Goal: Navigation & Orientation: Find specific page/section

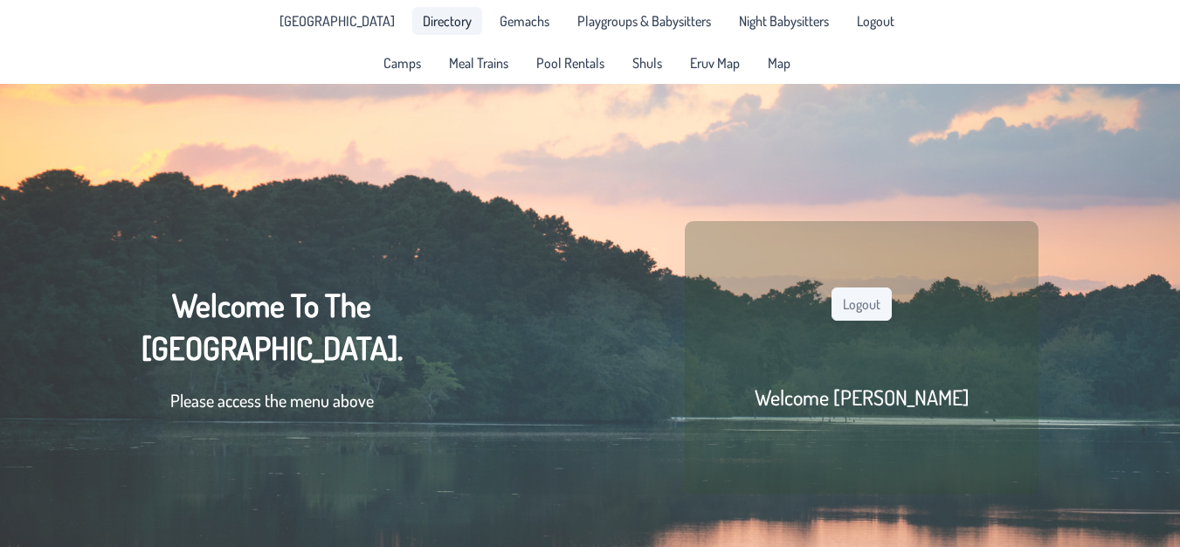
click at [439, 17] on span "Directory" at bounding box center [447, 21] width 49 height 14
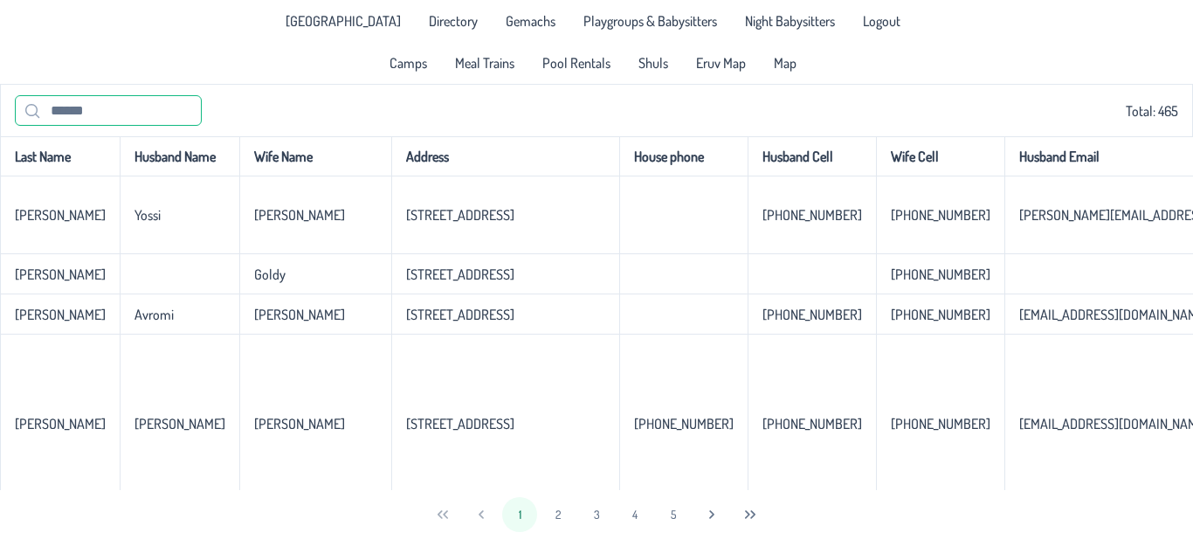
click at [99, 104] on input "text" at bounding box center [108, 110] width 187 height 31
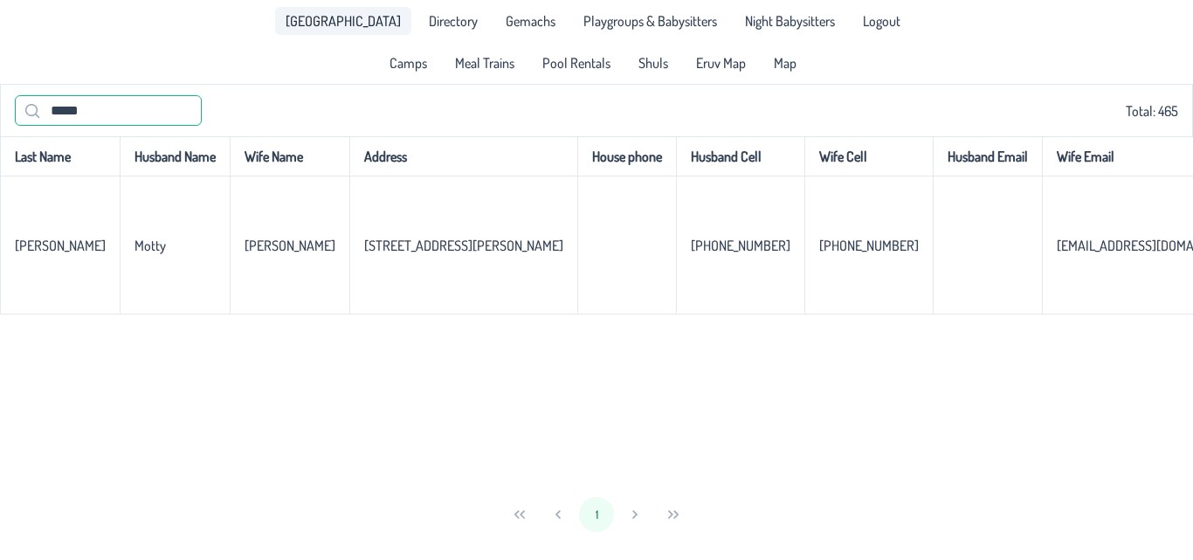
type input "*****"
click at [363, 22] on span "[GEOGRAPHIC_DATA]" at bounding box center [343, 21] width 115 height 14
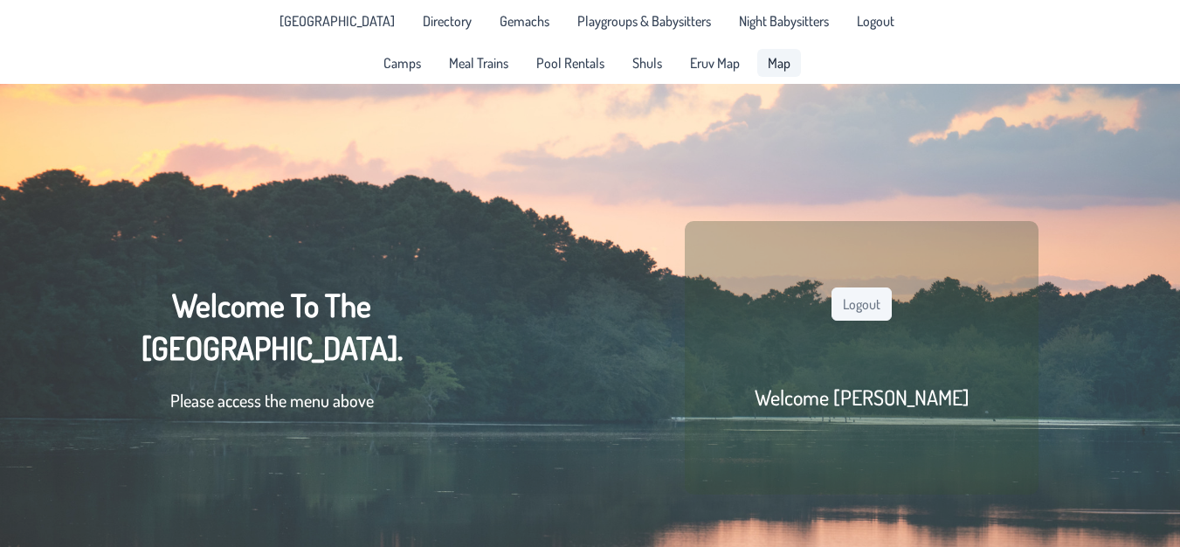
click at [780, 65] on span "Map" at bounding box center [779, 63] width 23 height 14
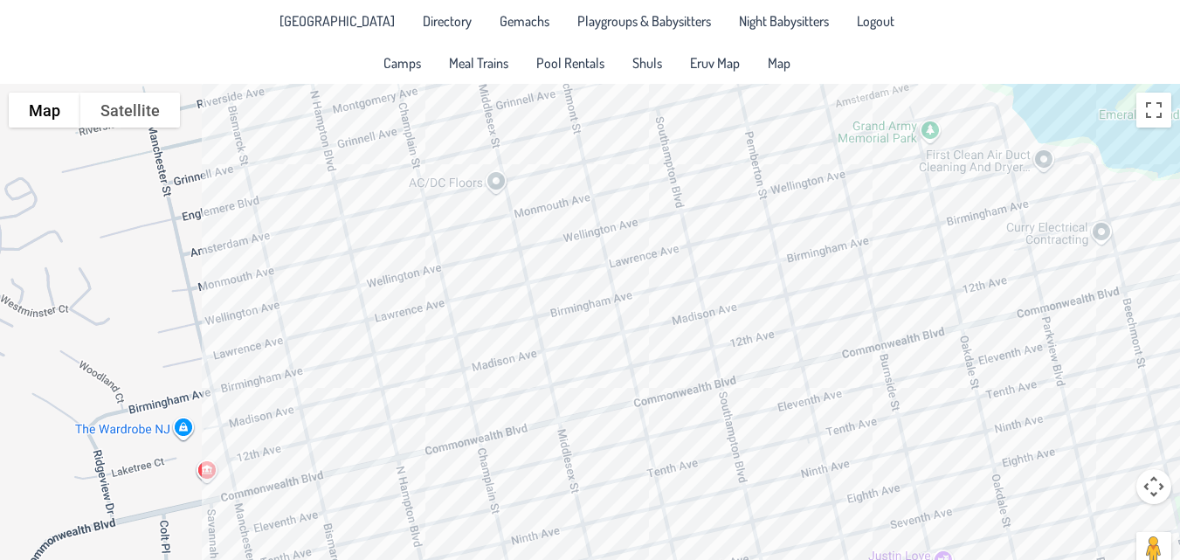
drag, startPoint x: 679, startPoint y: 375, endPoint x: 1075, endPoint y: 421, distance: 398.4
click at [1075, 421] on div at bounding box center [590, 336] width 1180 height 504
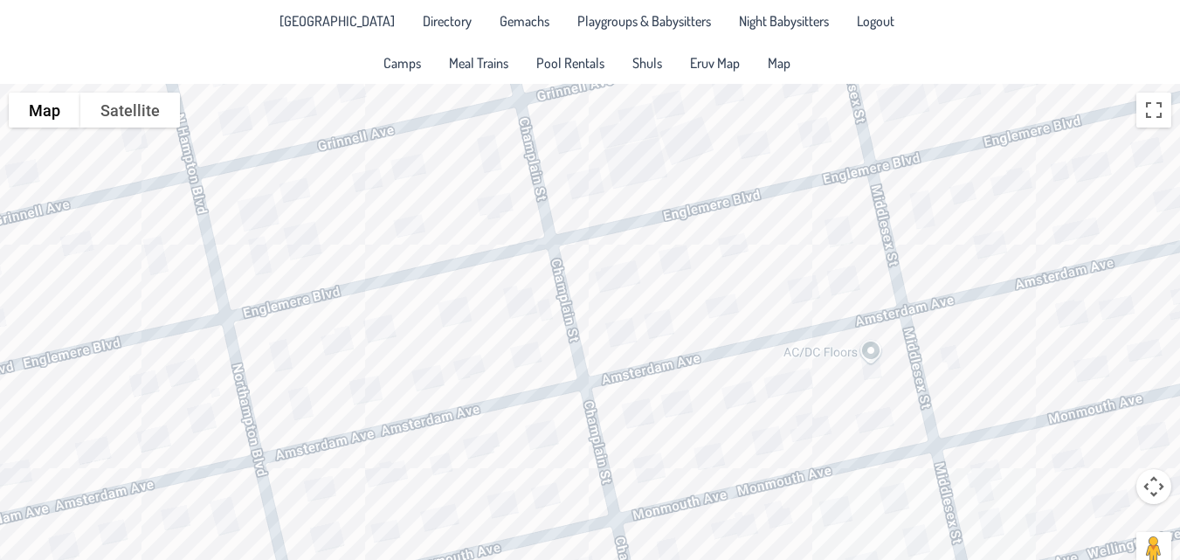
click at [371, 182] on div at bounding box center [590, 336] width 1180 height 504
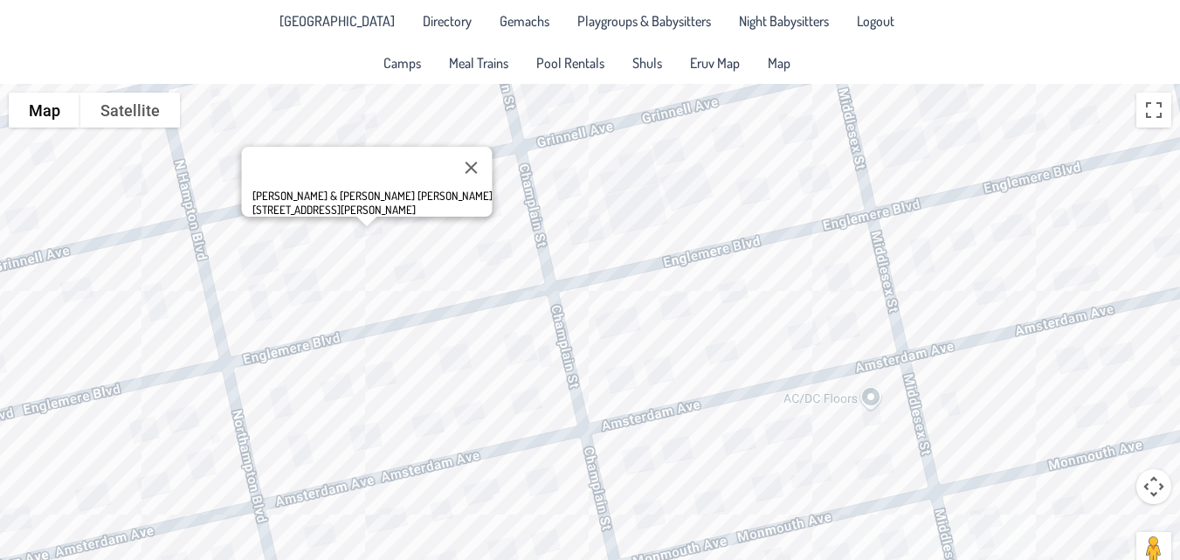
click at [680, 162] on div "[PERSON_NAME] & [PERSON_NAME] [PERSON_NAME] [STREET_ADDRESS][PERSON_NAME]" at bounding box center [590, 336] width 1180 height 504
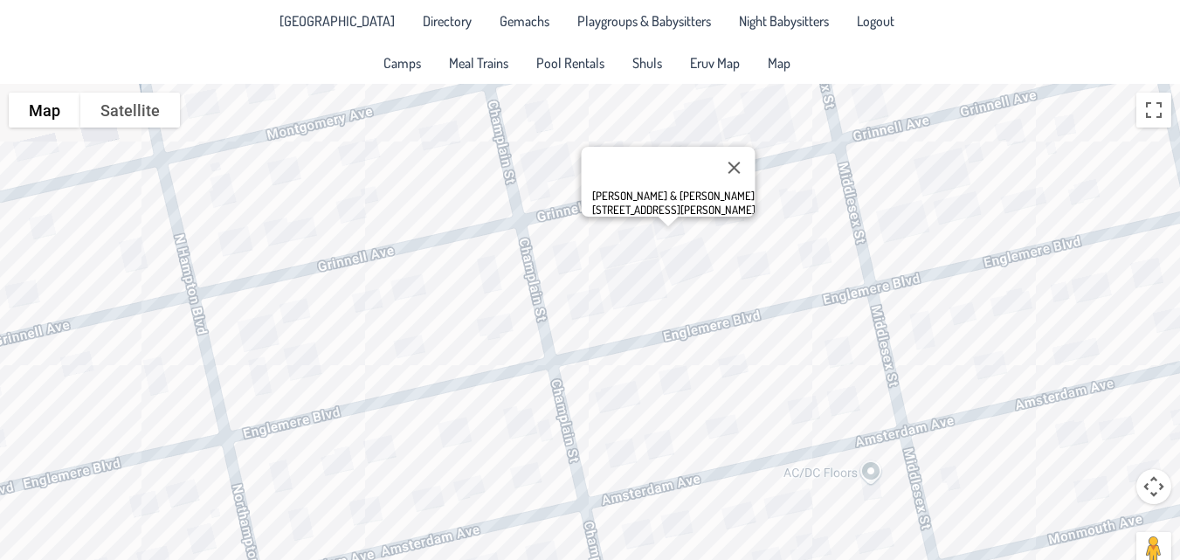
click at [560, 160] on div "[PERSON_NAME] & [PERSON_NAME] [STREET_ADDRESS][PERSON_NAME]" at bounding box center [590, 336] width 1180 height 504
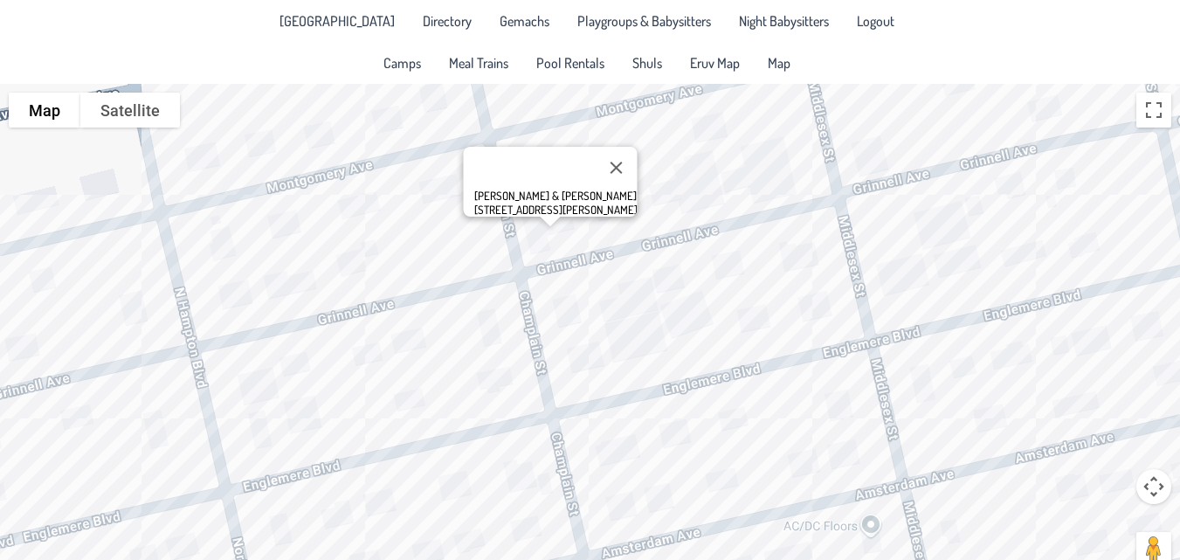
click at [736, 193] on div "[PERSON_NAME] & [PERSON_NAME] [STREET_ADDRESS][PERSON_NAME]" at bounding box center [590, 336] width 1180 height 504
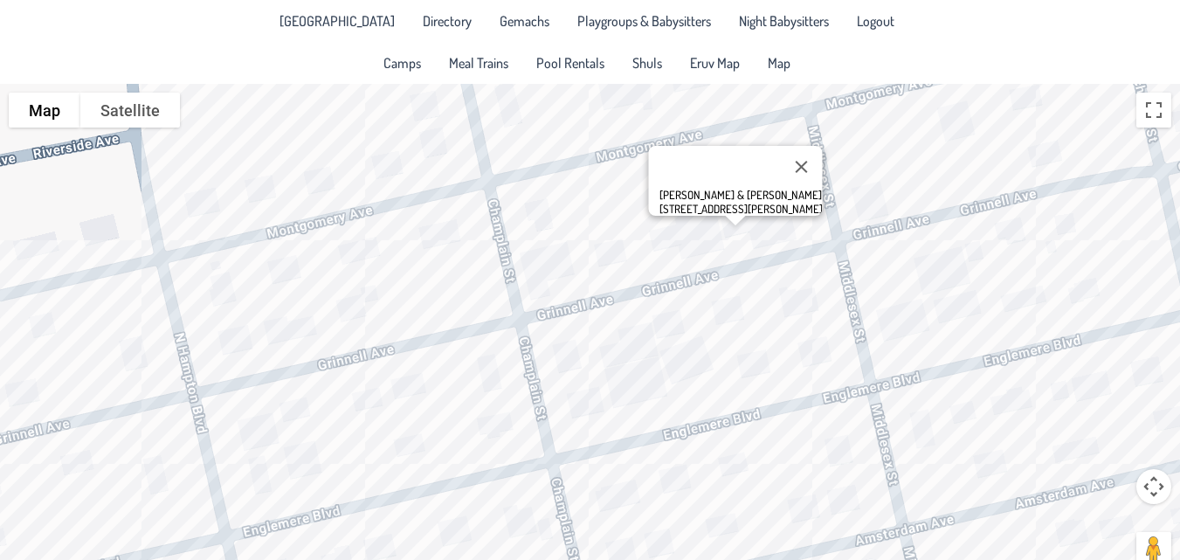
click at [775, 218] on div "[PERSON_NAME] & [PERSON_NAME] [STREET_ADDRESS][PERSON_NAME]" at bounding box center [590, 336] width 1180 height 504
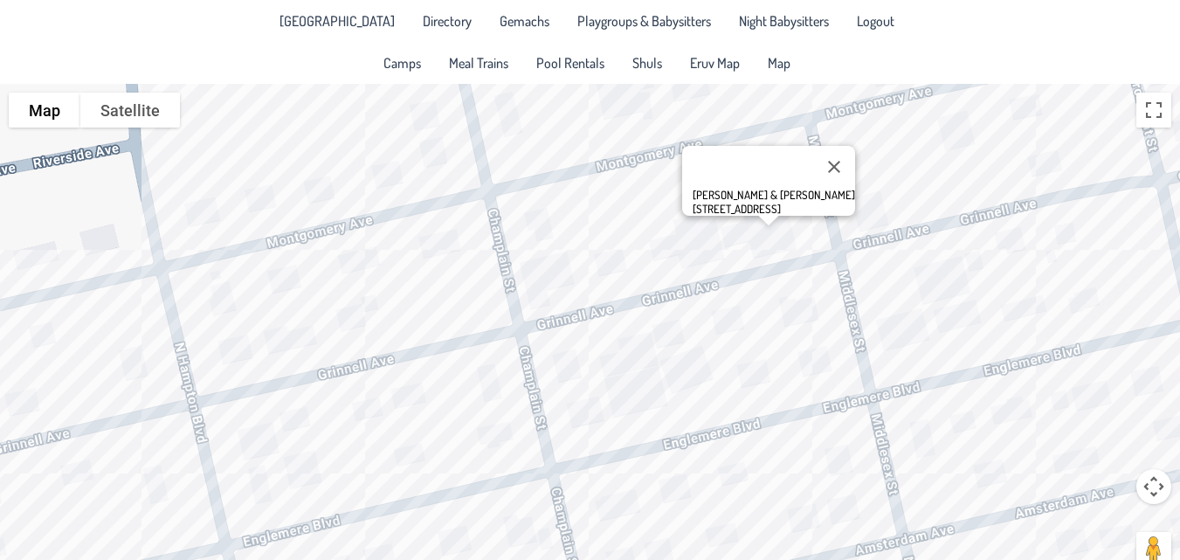
click at [661, 332] on div "[PERSON_NAME] & [PERSON_NAME] [STREET_ADDRESS]" at bounding box center [590, 336] width 1180 height 504
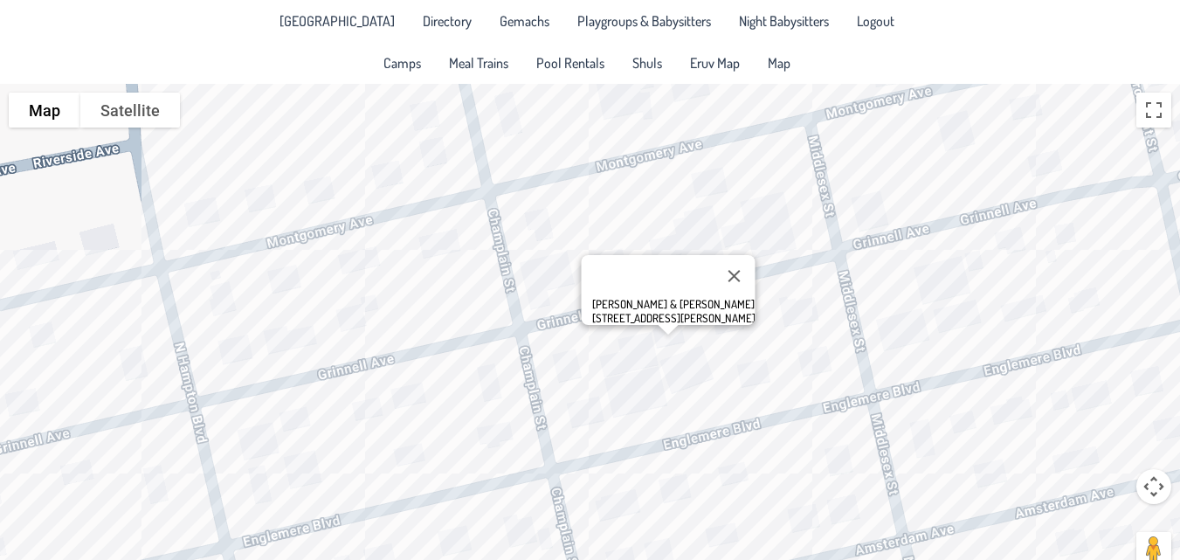
click at [786, 315] on div "[PERSON_NAME] & [PERSON_NAME] [STREET_ADDRESS][PERSON_NAME]" at bounding box center [590, 336] width 1180 height 504
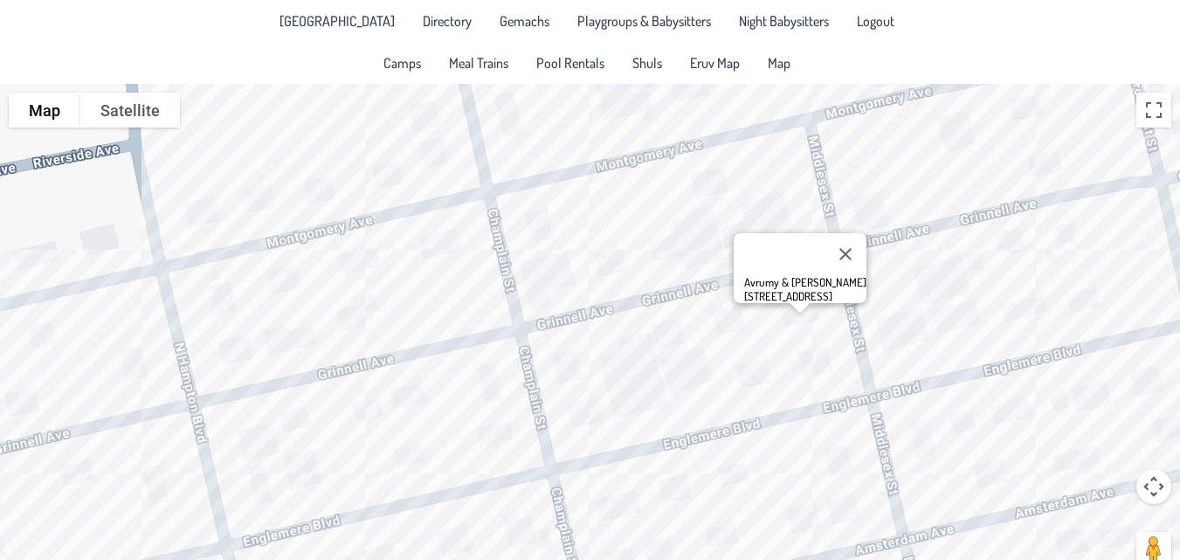
click at [945, 289] on div "Avrumy & [PERSON_NAME] [STREET_ADDRESS]" at bounding box center [590, 336] width 1180 height 504
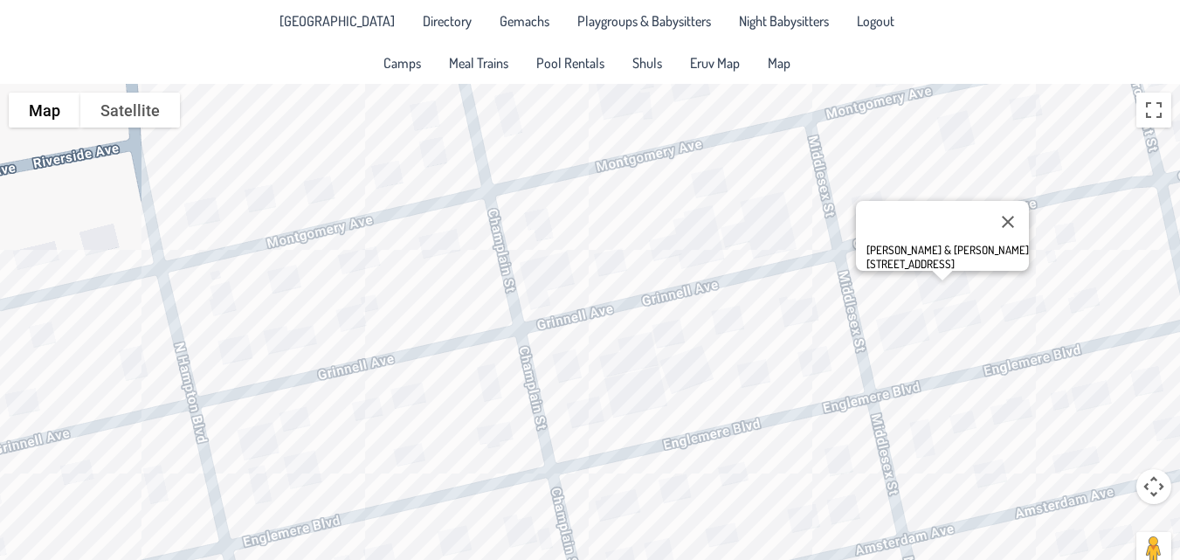
click at [859, 220] on div "[PERSON_NAME] & [PERSON_NAME] [STREET_ADDRESS]" at bounding box center [590, 336] width 1180 height 504
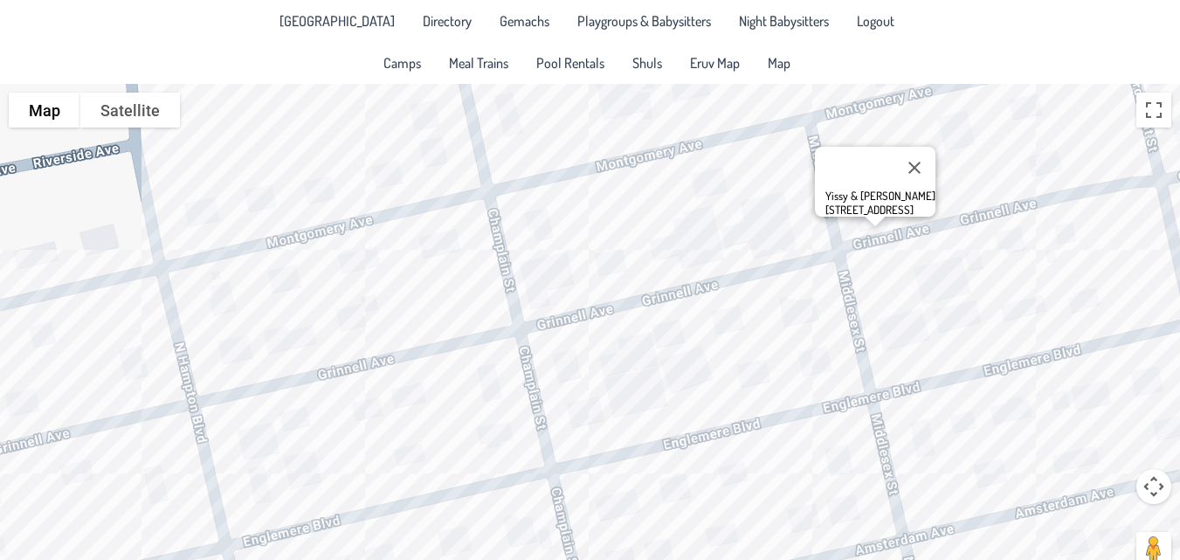
click at [998, 183] on div "Yissy & [PERSON_NAME] [STREET_ADDRESS]" at bounding box center [590, 336] width 1180 height 504
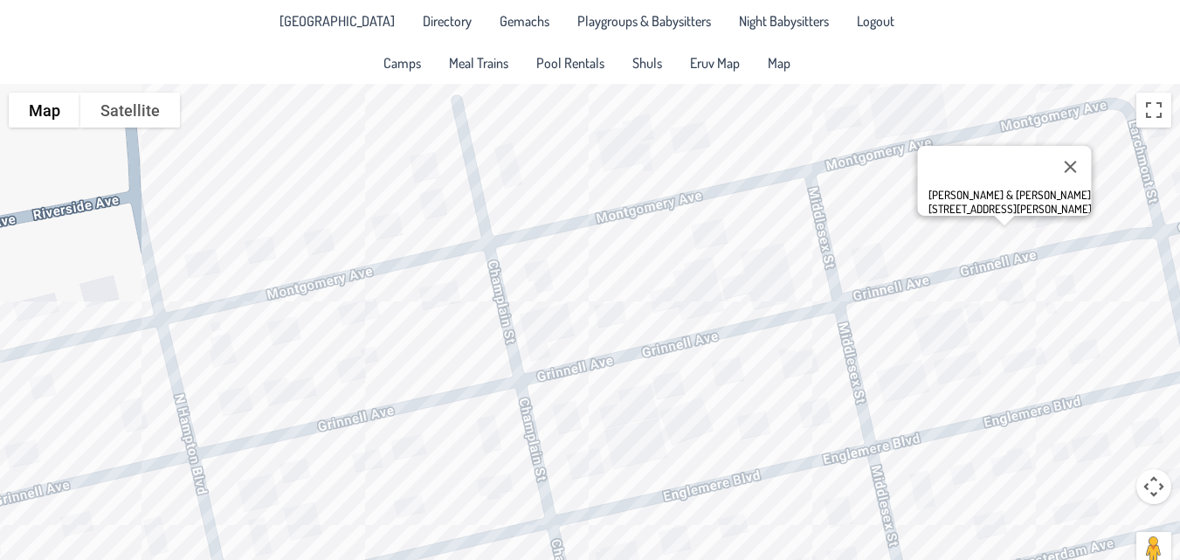
click at [1051, 225] on div "[PERSON_NAME] & [PERSON_NAME] [STREET_ADDRESS][PERSON_NAME]" at bounding box center [590, 336] width 1180 height 504
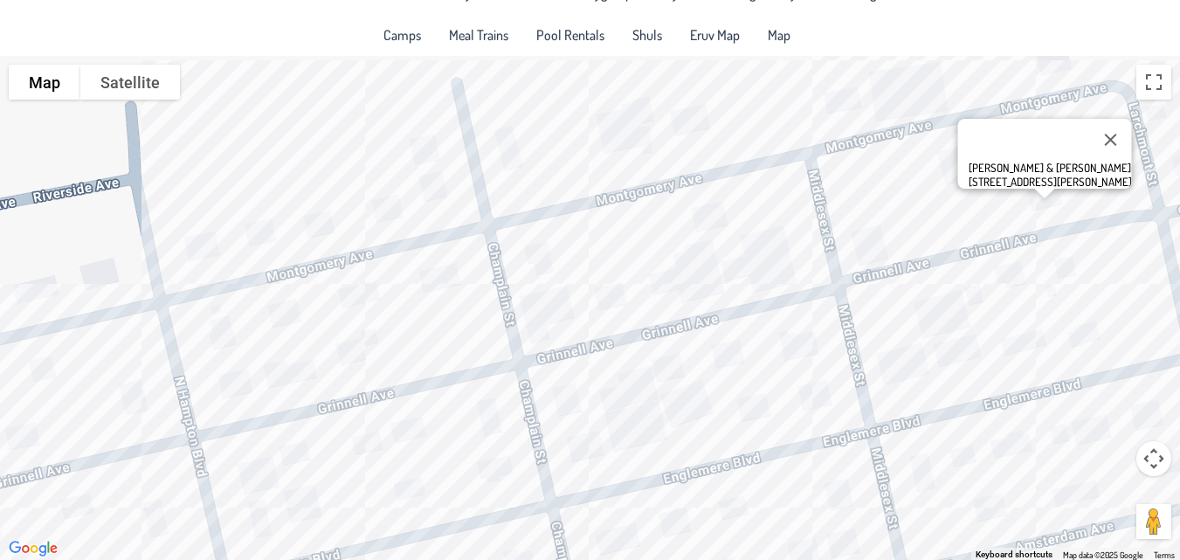
scroll to position [27, 0]
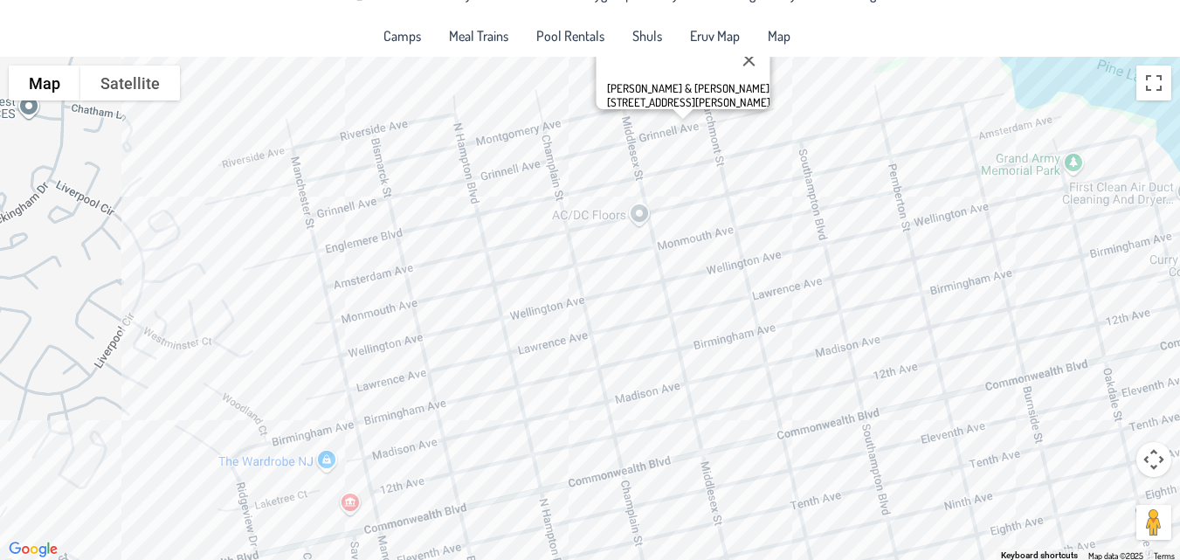
drag, startPoint x: 601, startPoint y: 399, endPoint x: 558, endPoint y: 202, distance: 202.0
click at [558, 202] on div "[PERSON_NAME] & [PERSON_NAME] [STREET_ADDRESS][PERSON_NAME]" at bounding box center [590, 309] width 1180 height 504
click at [350, 221] on div "[PERSON_NAME] & [PERSON_NAME] [STREET_ADDRESS][PERSON_NAME]" at bounding box center [590, 309] width 1180 height 504
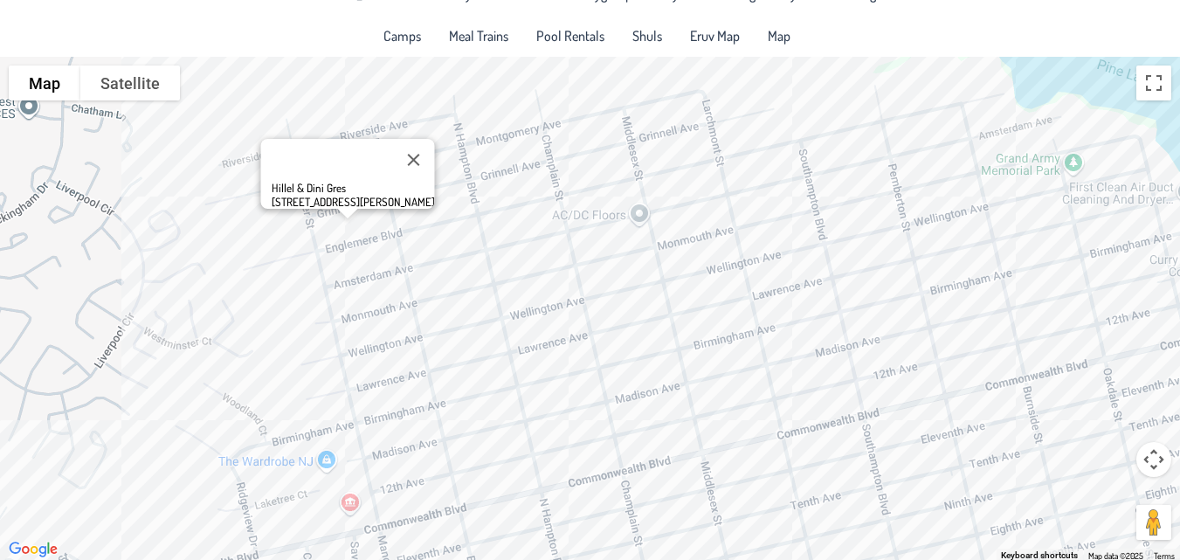
click at [370, 221] on div "Hillel & Dini Gres [STREET_ADDRESS][PERSON_NAME]" at bounding box center [590, 309] width 1180 height 504
click at [460, 206] on div "Hillel & Dini Gres [STREET_ADDRESS][PERSON_NAME]" at bounding box center [590, 309] width 1180 height 504
click at [392, 146] on button "Close" at bounding box center [413, 160] width 42 height 42
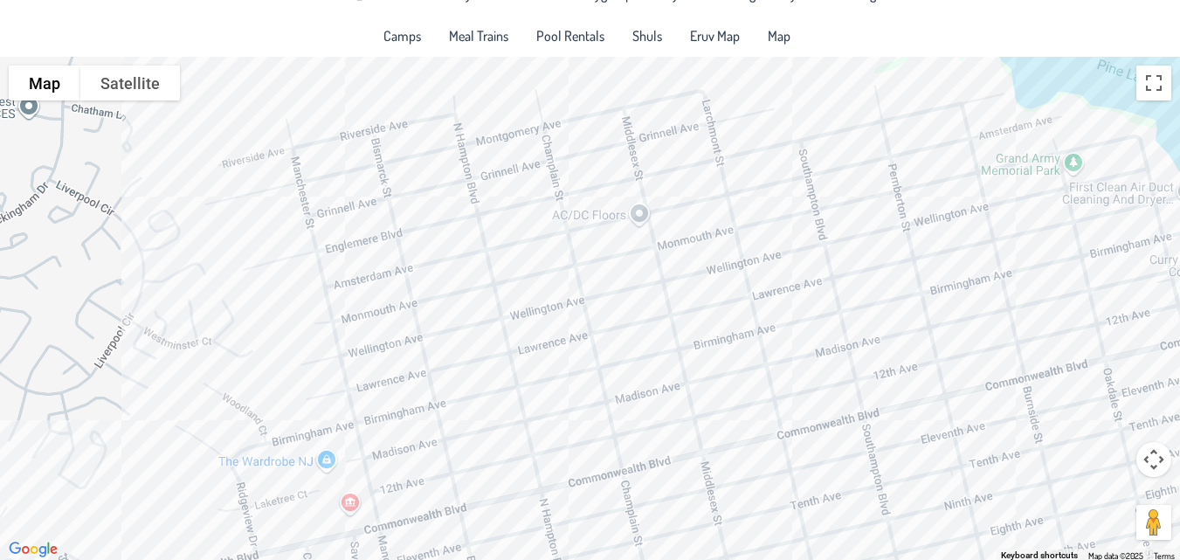
click at [331, 197] on div at bounding box center [590, 309] width 1180 height 504
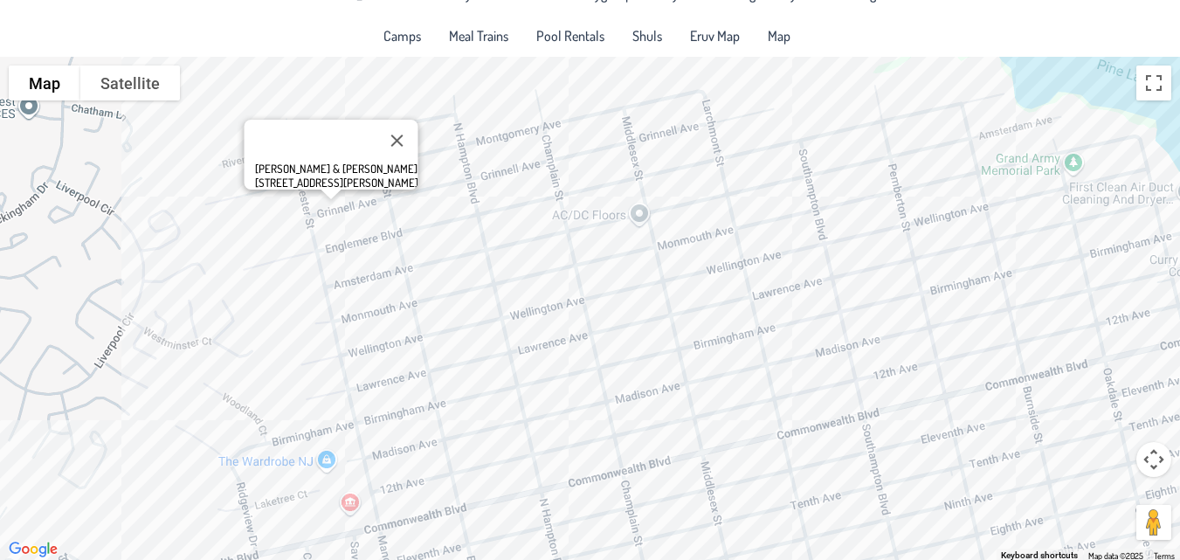
click at [437, 197] on div "[PERSON_NAME] & [PERSON_NAME] [STREET_ADDRESS][PERSON_NAME]" at bounding box center [590, 309] width 1180 height 504
click at [425, 179] on div "[PERSON_NAME] & [PERSON_NAME] [STREET_ADDRESS][PERSON_NAME]" at bounding box center [590, 309] width 1180 height 504
click at [376, 131] on button "Close" at bounding box center [397, 141] width 42 height 42
